Goal: Task Accomplishment & Management: Use online tool/utility

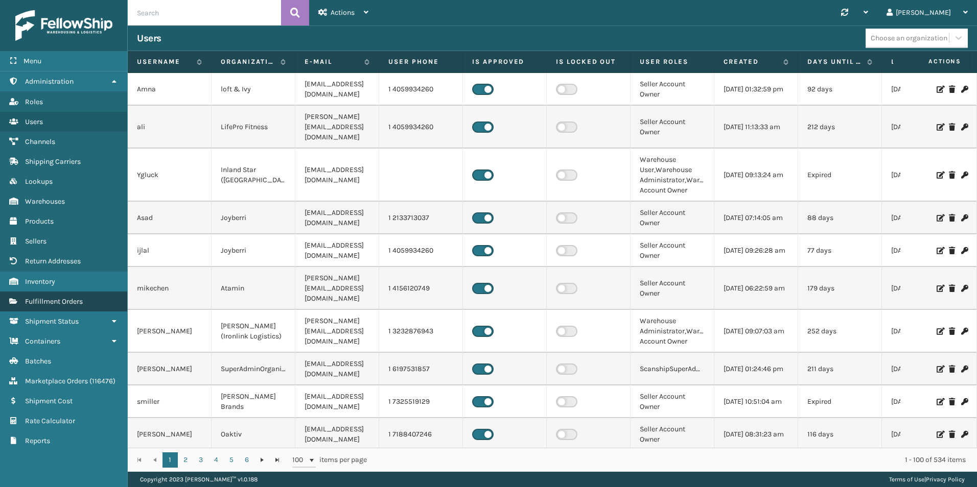
click at [71, 298] on span "Fulfillment Orders" at bounding box center [54, 301] width 58 height 9
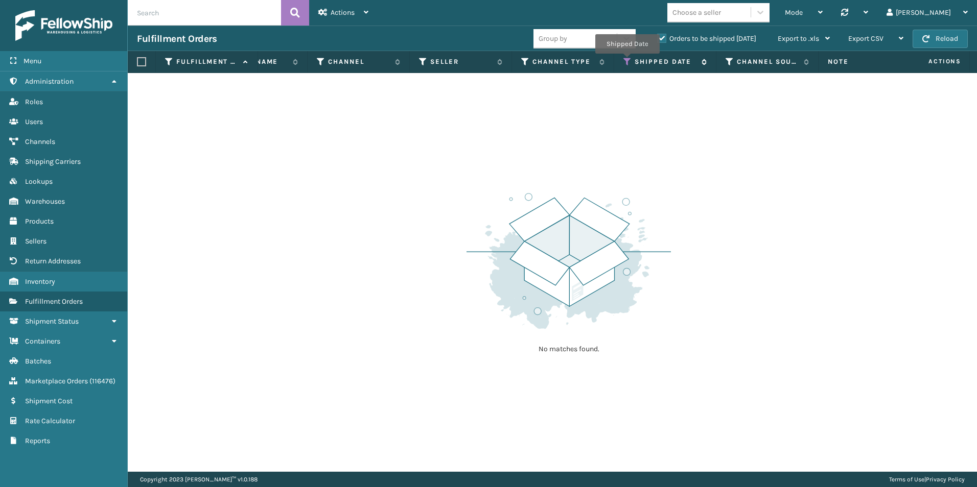
click at [626, 61] on icon at bounding box center [627, 61] width 8 height 9
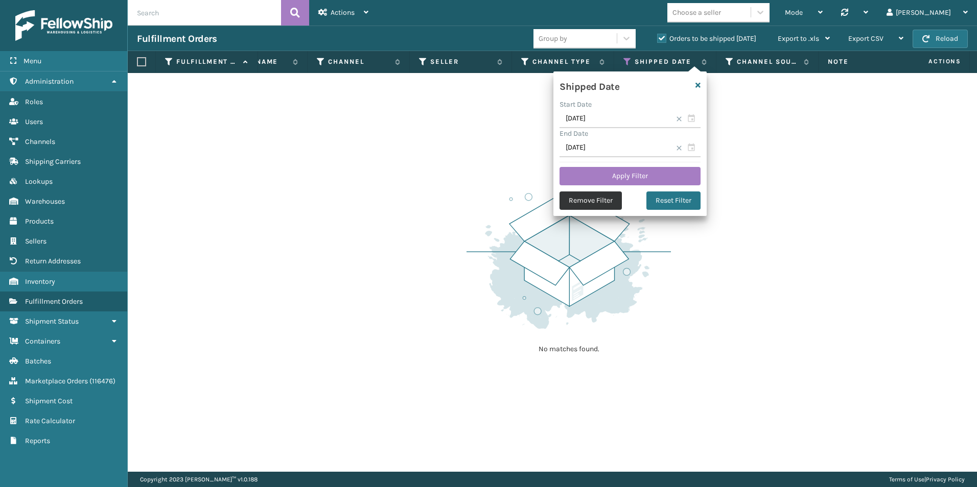
click at [588, 200] on button "Remove Filter" at bounding box center [590, 201] width 62 height 18
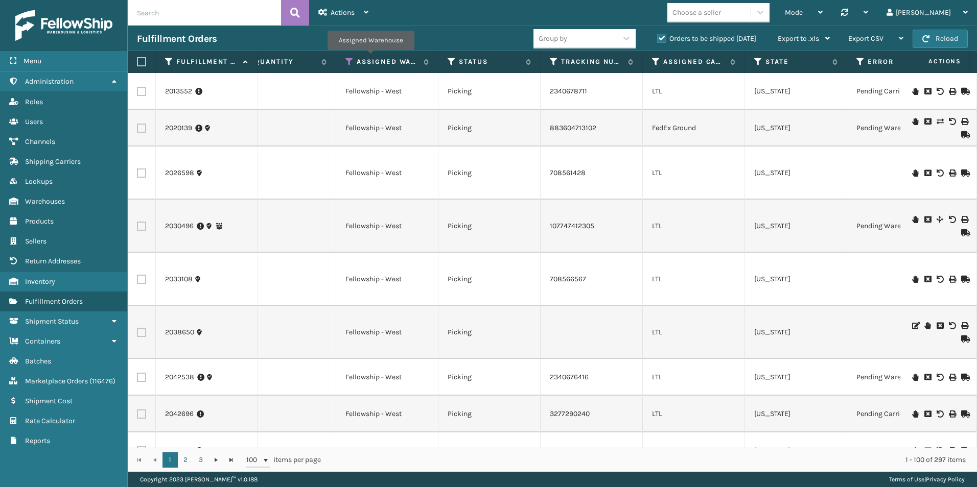
click at [165, 15] on input "text" at bounding box center [204, 13] width 153 height 26
paste input "[PERSON_NAME]"
click at [300, 12] on button at bounding box center [295, 13] width 28 height 26
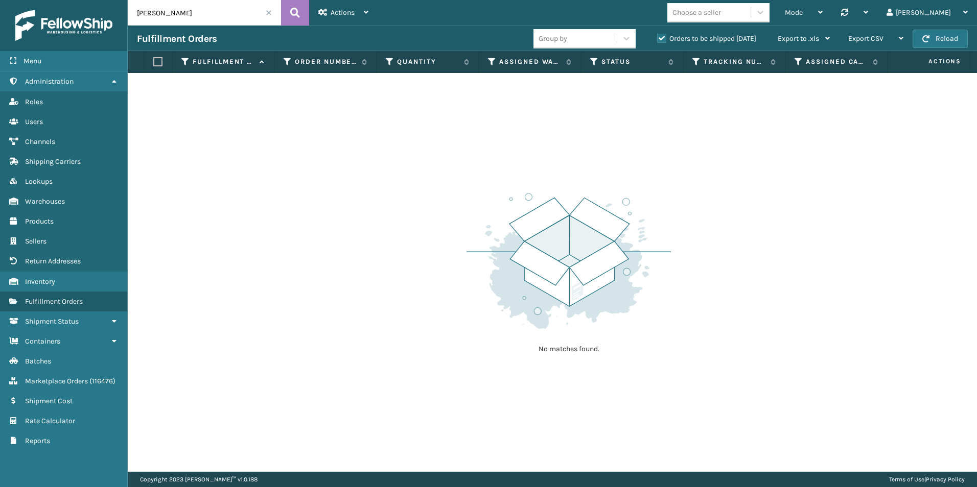
click at [660, 35] on label "Orders to be shipped [DATE]" at bounding box center [706, 38] width 99 height 9
click at [659, 34] on label "Orders to be shipped [DATE]" at bounding box center [706, 38] width 99 height 9
click at [657, 34] on input "Orders to be shipped [DATE]" at bounding box center [657, 36] width 1 height 7
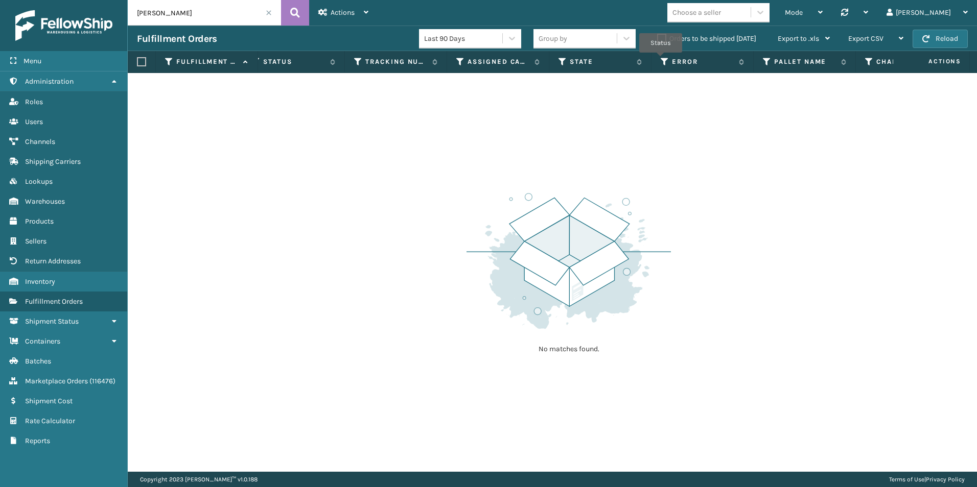
scroll to position [0, 61]
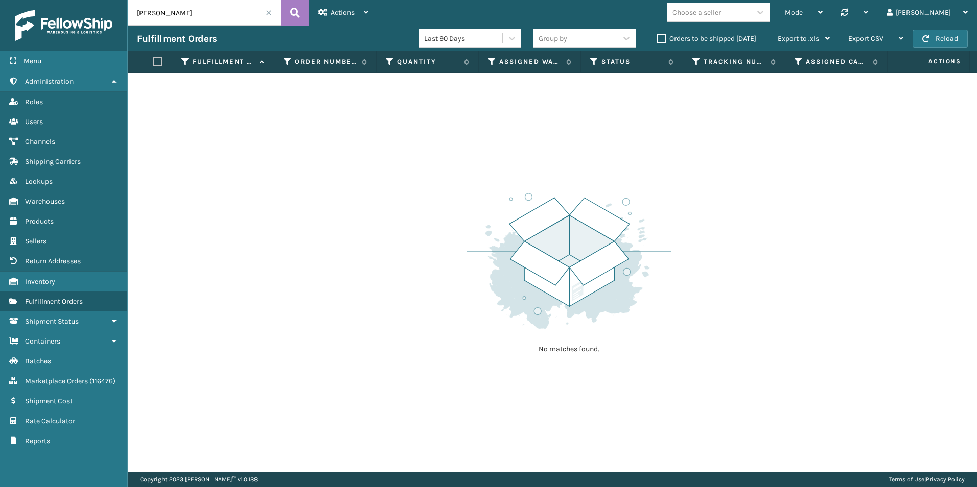
click at [215, 18] on input "[PERSON_NAME]" at bounding box center [204, 13] width 153 height 26
drag, startPoint x: 122, startPoint y: 13, endPoint x: 90, endPoint y: 13, distance: 31.2
click at [91, 0] on div "Menu Warehouses Administration Warehouses Roles Warehouses Users Warehouses Cha…" at bounding box center [488, 0] width 977 height 0
paste input "391452952220"
type input "391452952220"
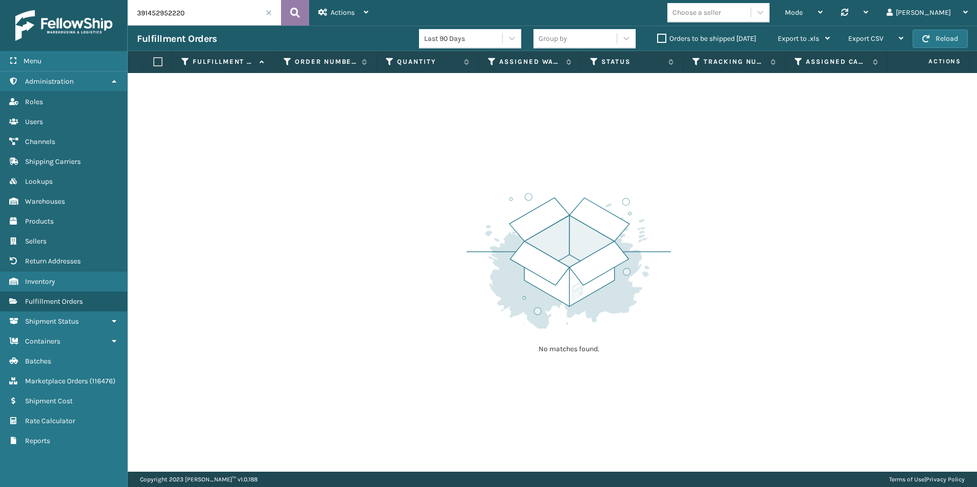
click at [295, 11] on icon at bounding box center [295, 12] width 10 height 15
click at [664, 36] on label "Orders to be shipped [DATE]" at bounding box center [706, 38] width 99 height 9
click at [657, 36] on input "Orders to be shipped [DATE]" at bounding box center [657, 36] width 1 height 7
click at [269, 15] on span at bounding box center [269, 13] width 6 height 6
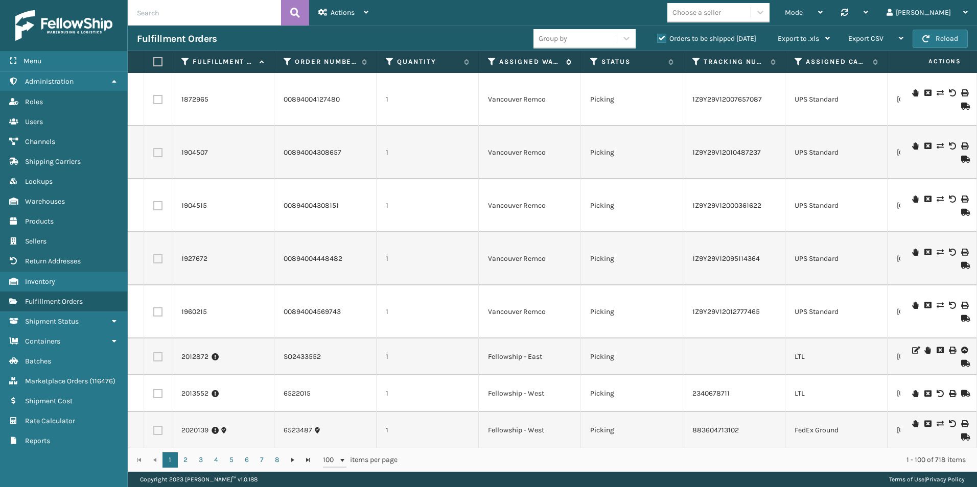
click at [491, 62] on icon at bounding box center [492, 61] width 8 height 9
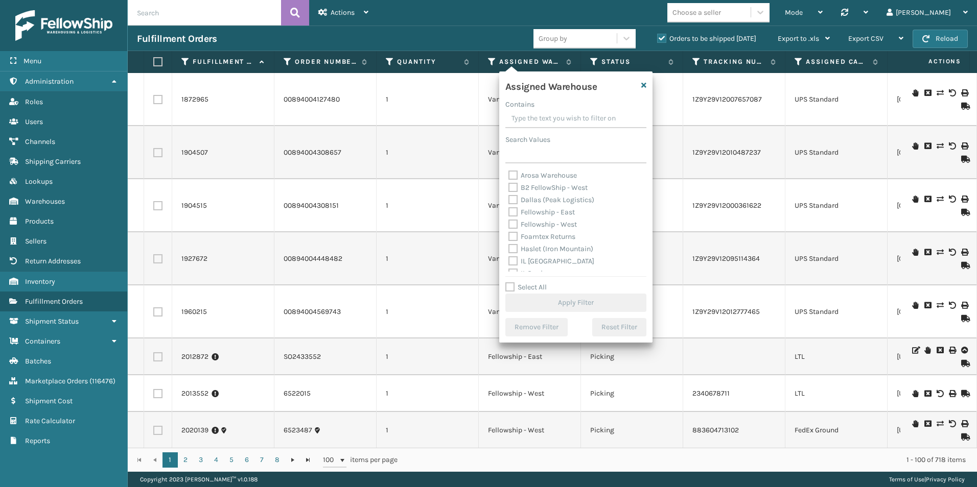
click at [513, 224] on label "Fellowship - West" at bounding box center [542, 224] width 68 height 9
click at [509, 224] on input "Fellowship - West" at bounding box center [508, 222] width 1 height 7
checkbox input "true"
click at [564, 302] on button "Apply Filter" at bounding box center [575, 303] width 141 height 18
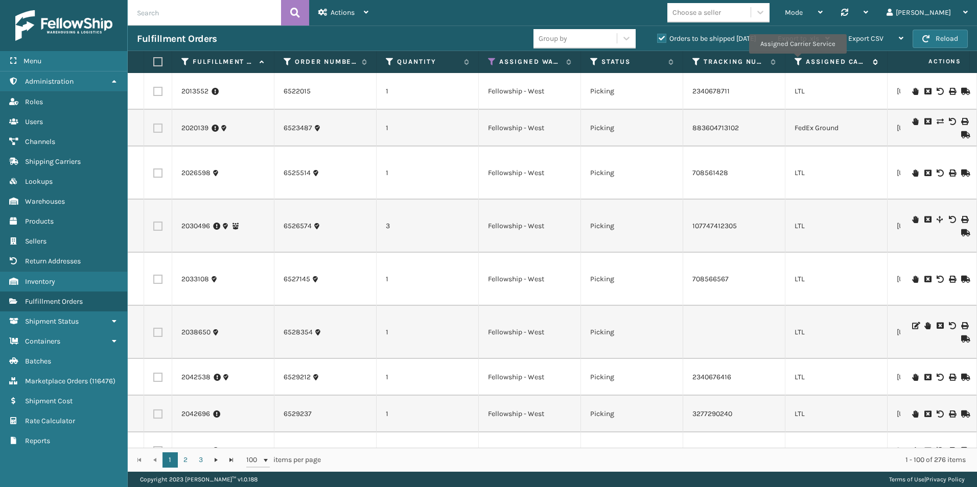
click at [797, 61] on icon at bounding box center [798, 61] width 8 height 9
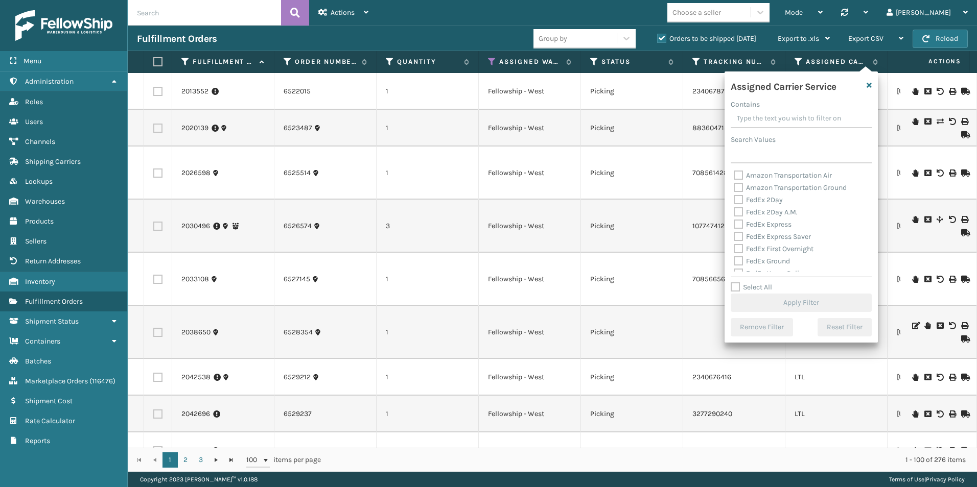
click at [735, 286] on label "Select All" at bounding box center [750, 287] width 41 height 9
click at [735, 282] on input "Select All" at bounding box center [806, 281] width 153 height 1
checkbox input "true"
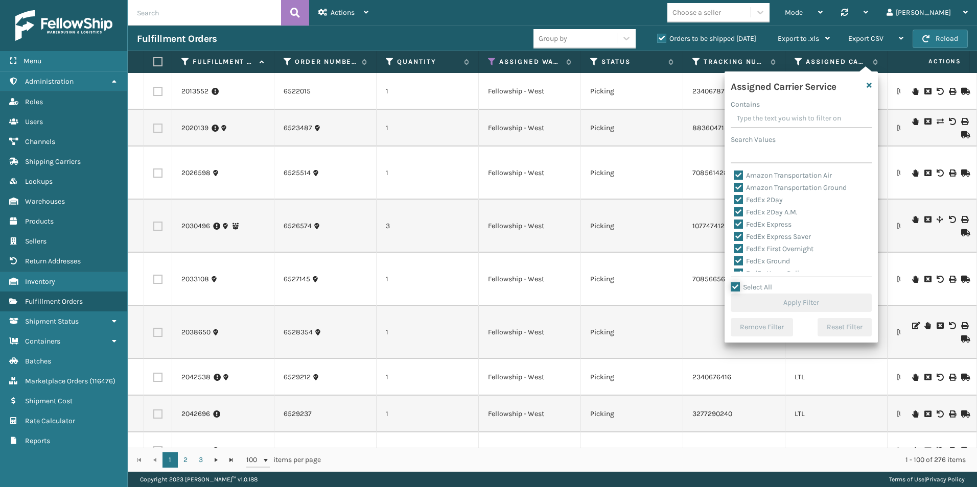
checkbox input "true"
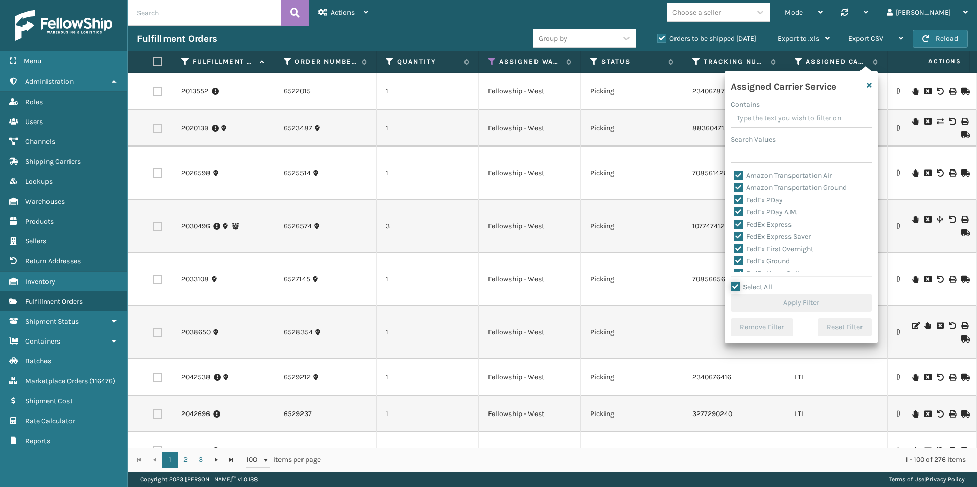
checkbox input "true"
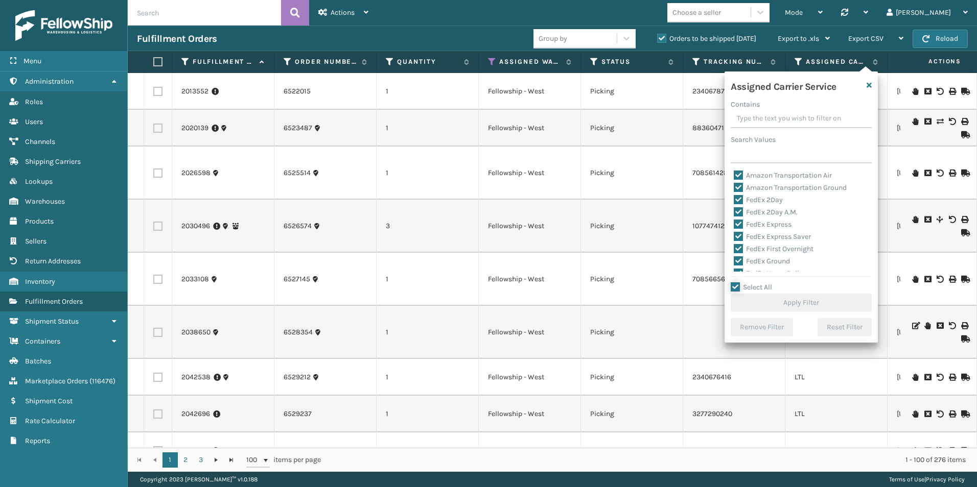
checkbox input "true"
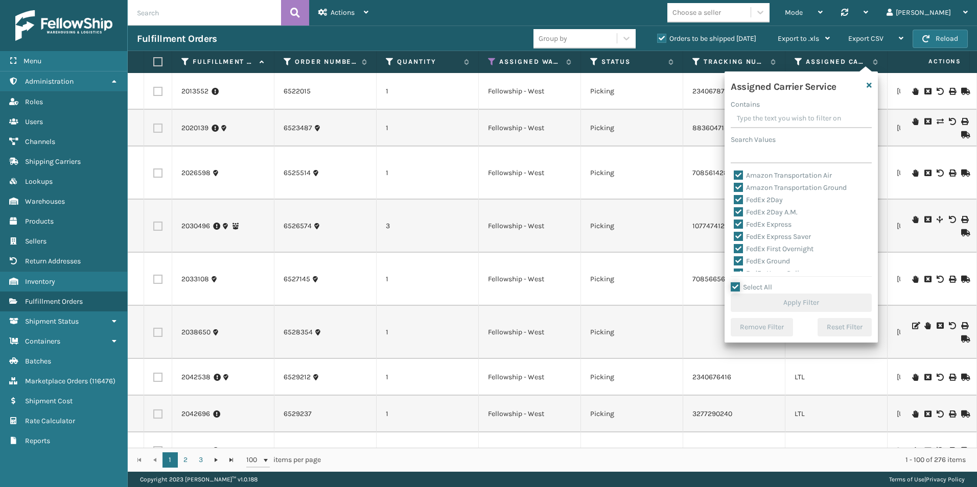
checkbox input "true"
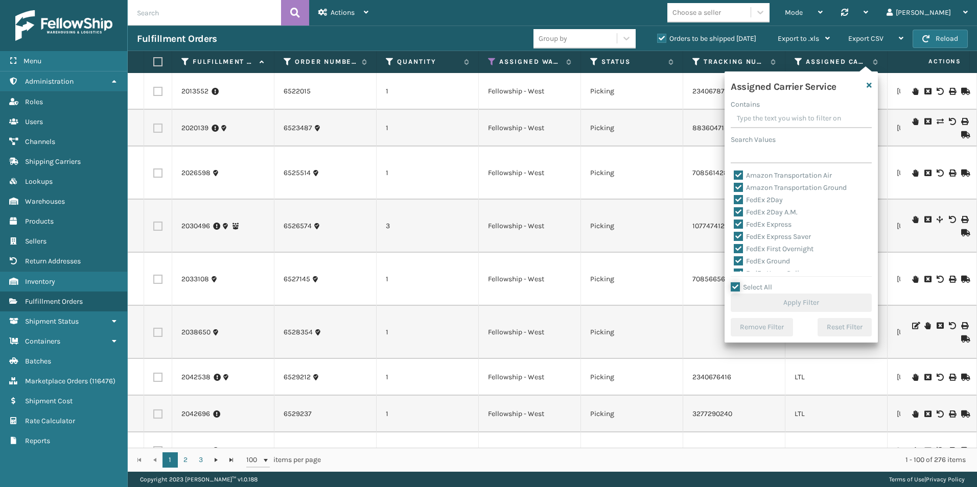
checkbox input "true"
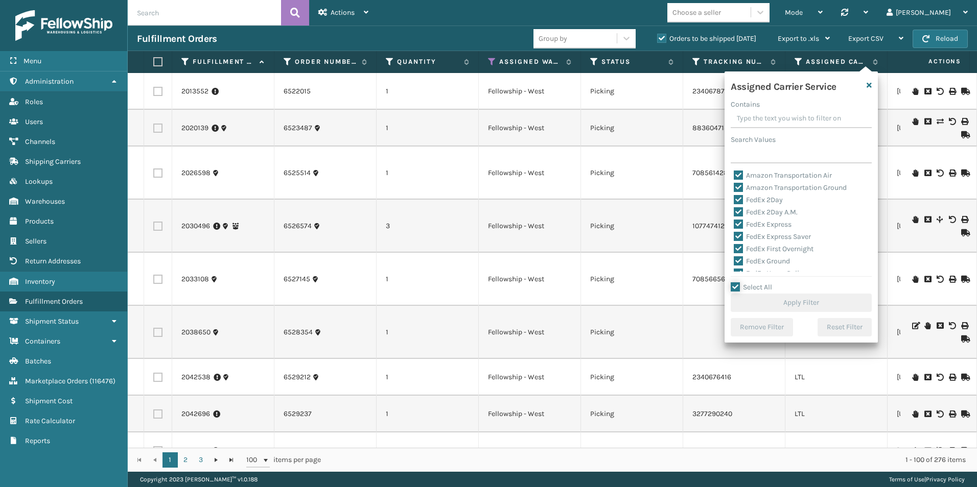
checkbox input "true"
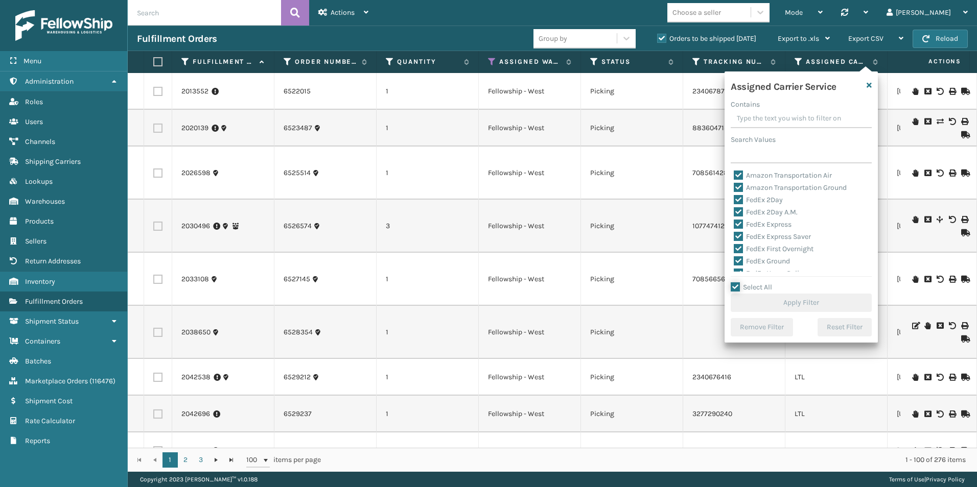
checkbox input "true"
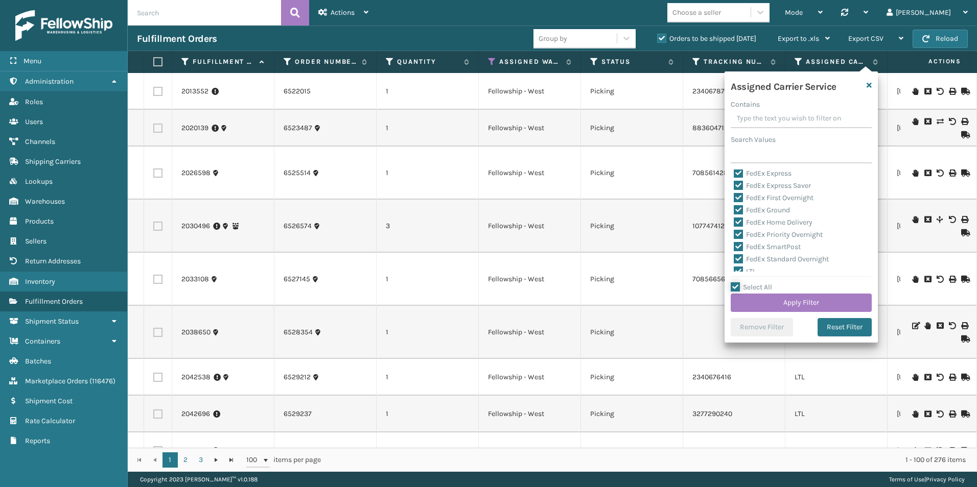
scroll to position [102, 0]
click at [738, 220] on label "LTL" at bounding box center [745, 220] width 22 height 9
click at [734, 220] on input "LTL" at bounding box center [734, 218] width 1 height 7
checkbox input "false"
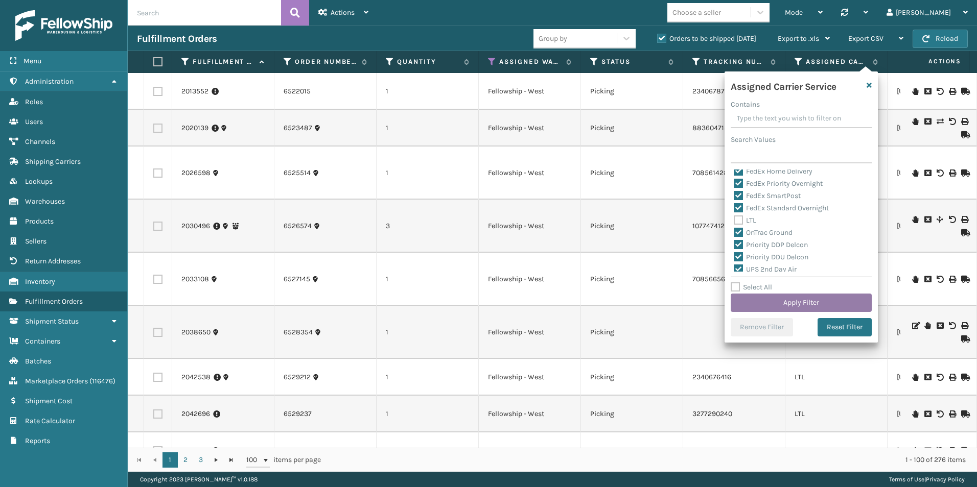
click at [798, 298] on button "Apply Filter" at bounding box center [800, 303] width 141 height 18
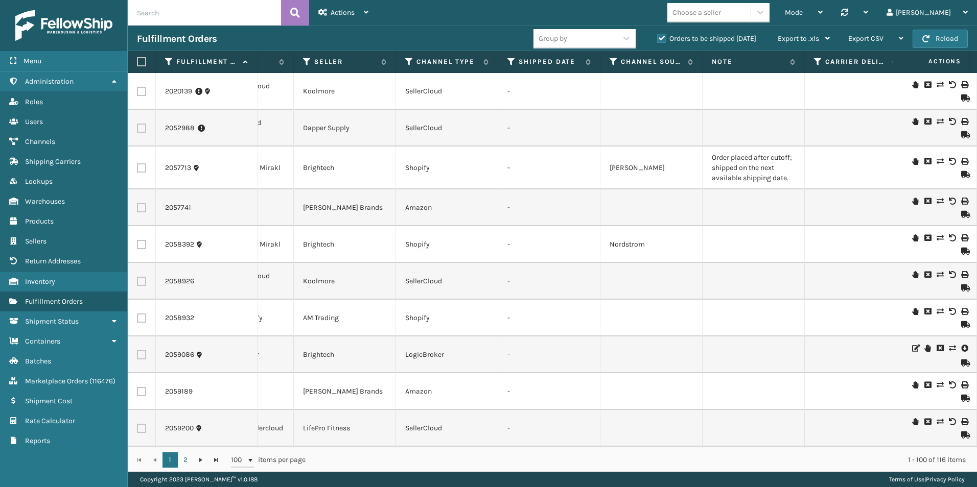
scroll to position [0, 1088]
